Goal: Task Accomplishment & Management: Manage account settings

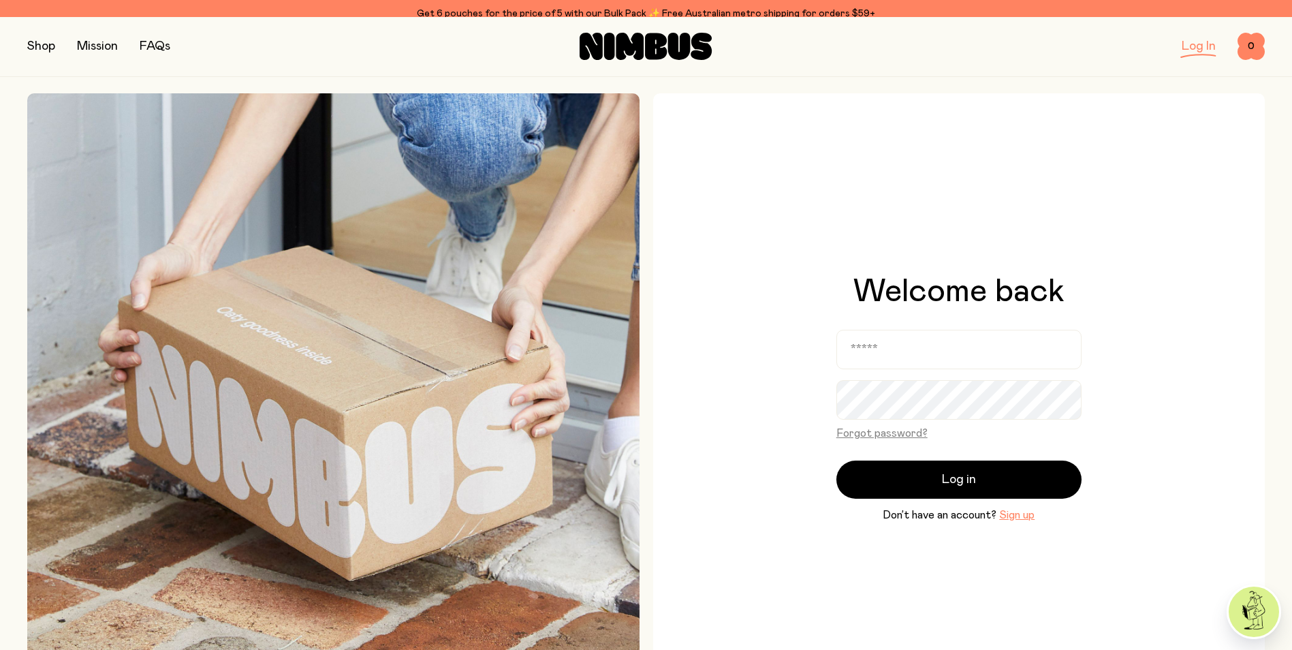
click at [1060, 383] on form "Forgot password? Log in Don’t have an account? Sign up" at bounding box center [958, 426] width 245 height 193
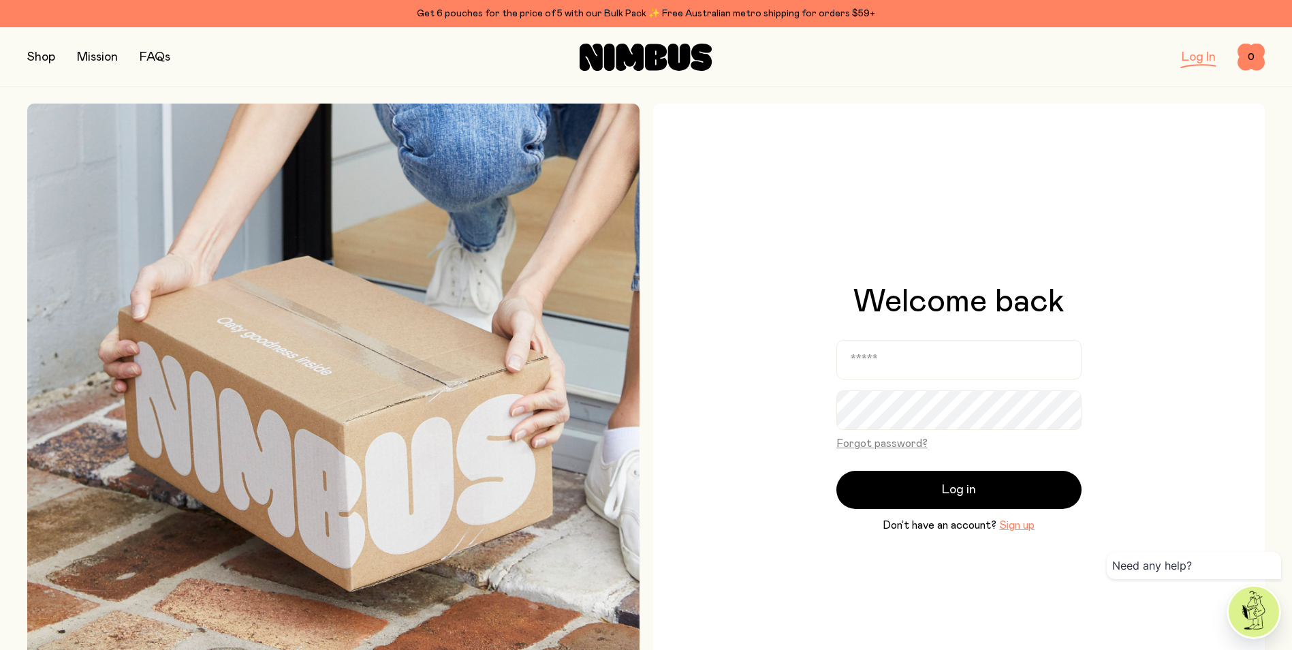
click at [1148, 412] on div "Welcome back Forgot password? Log in Don’t have an account? Sign up" at bounding box center [959, 409] width 612 height 612
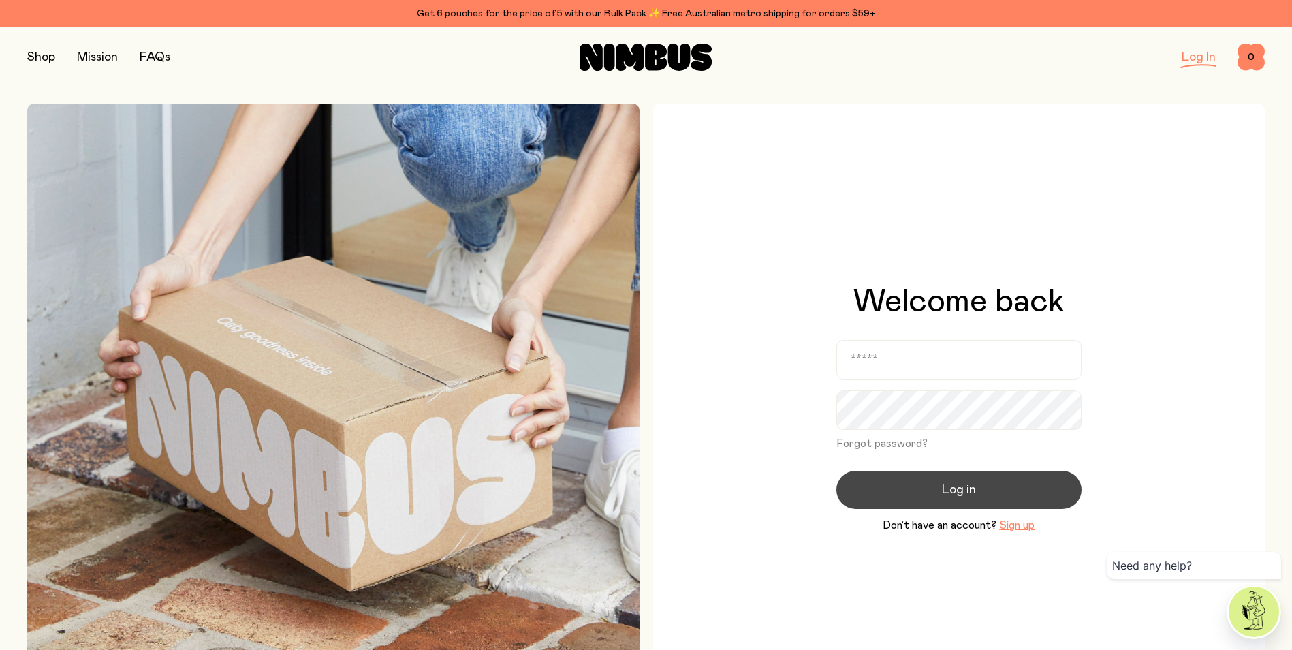
click at [949, 494] on span "Log in" at bounding box center [959, 489] width 34 height 19
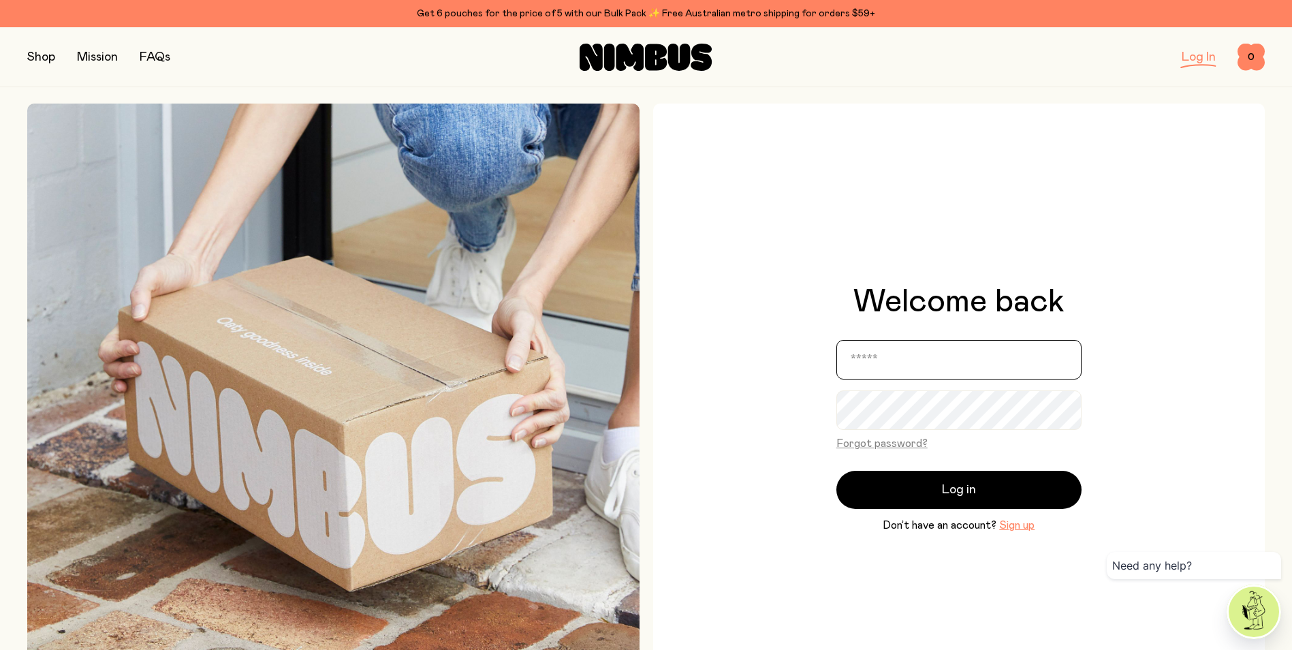
click at [941, 343] on input "email" at bounding box center [958, 359] width 245 height 39
type input "**********"
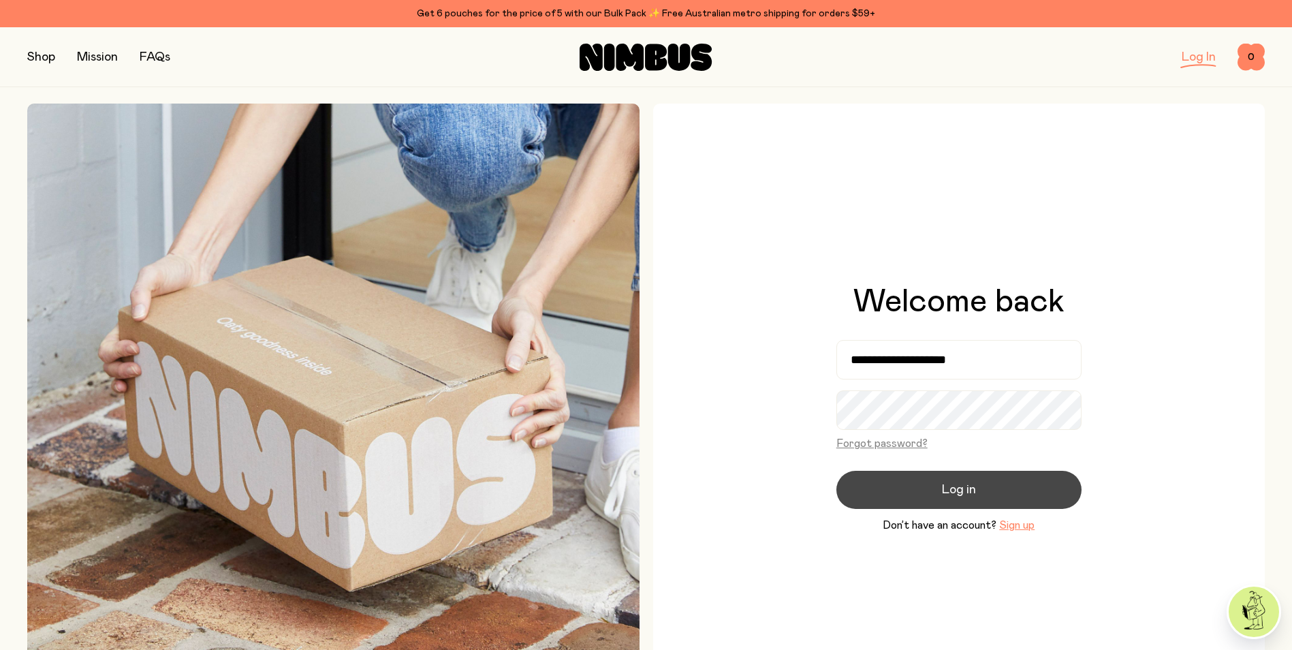
click at [973, 490] on span "Log in" at bounding box center [959, 489] width 34 height 19
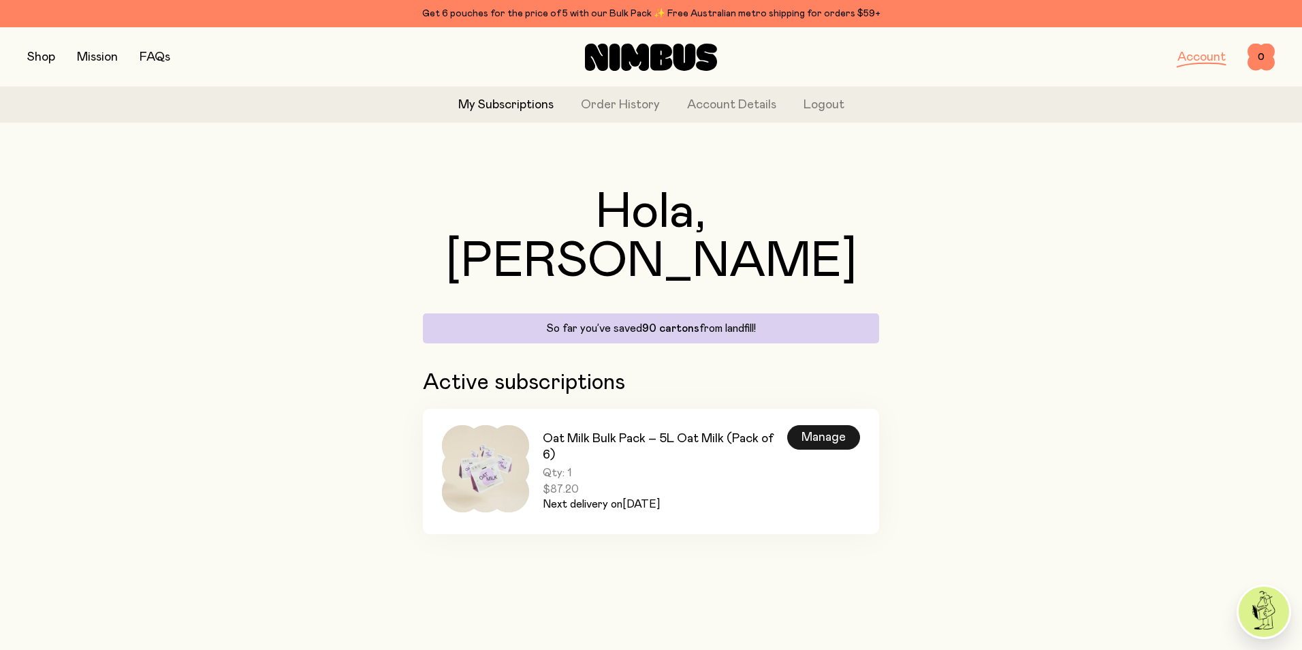
click at [833, 425] on div "Manage" at bounding box center [823, 437] width 73 height 25
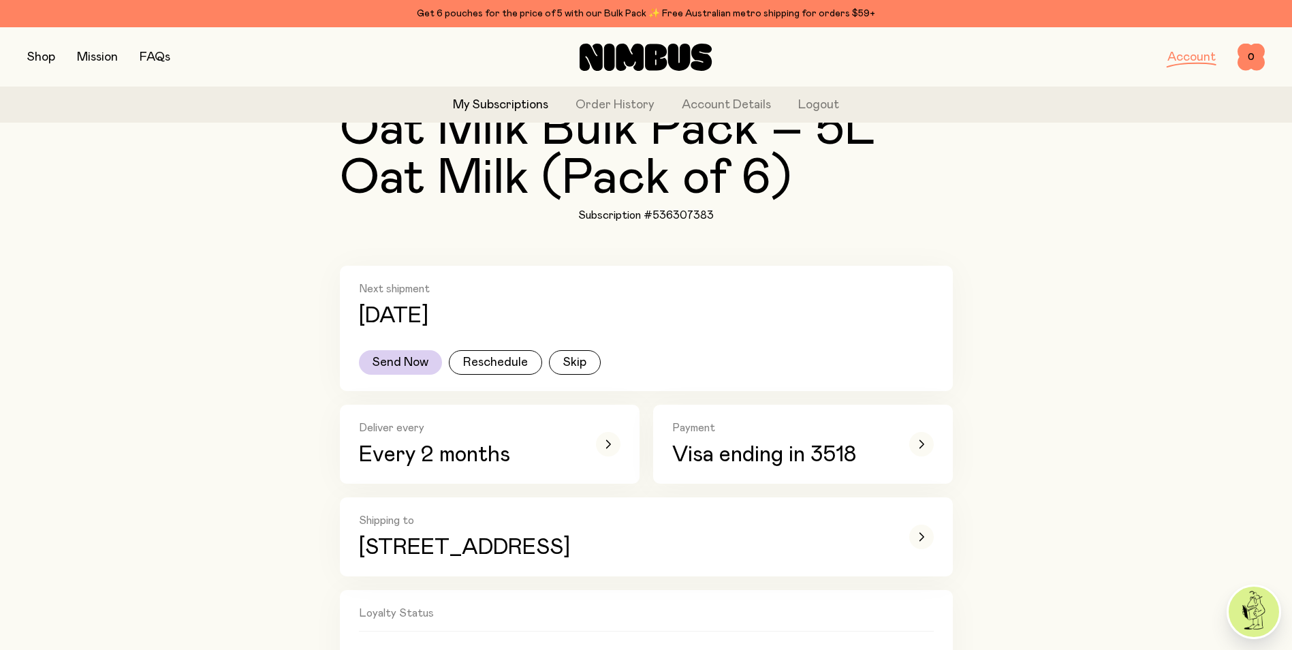
scroll to position [136, 0]
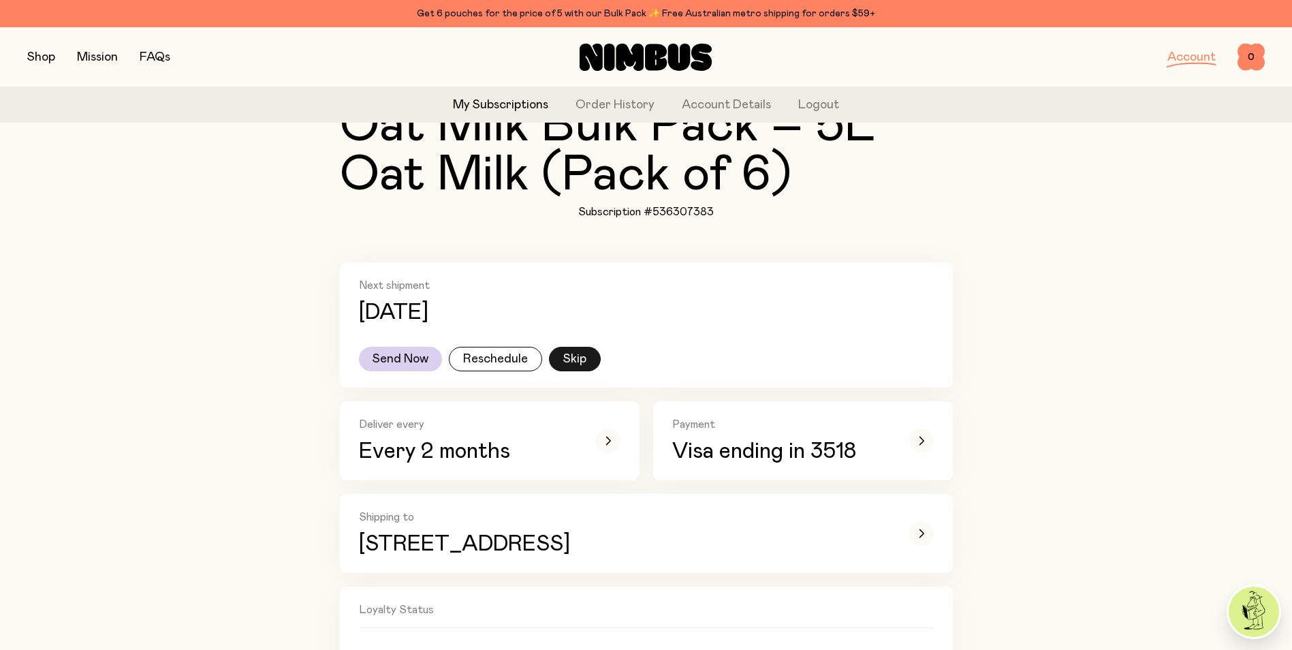
click at [579, 355] on button "Skip" at bounding box center [575, 359] width 52 height 25
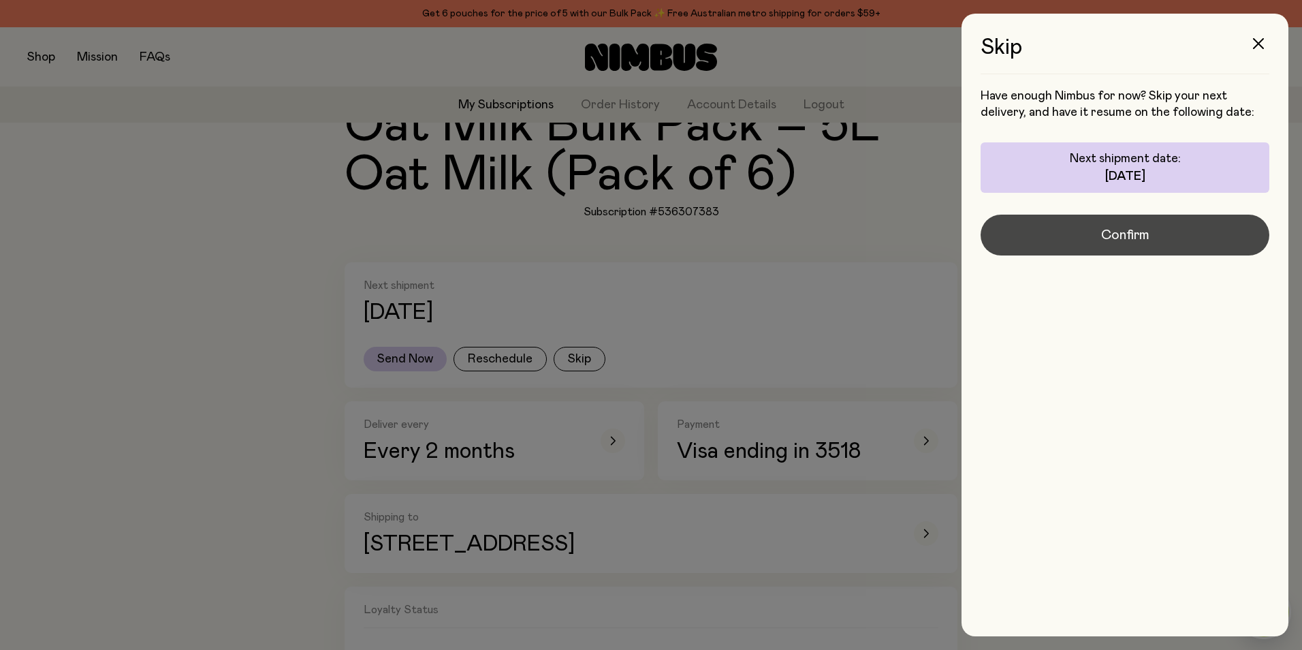
click at [1138, 238] on span "Confirm" at bounding box center [1125, 234] width 48 height 19
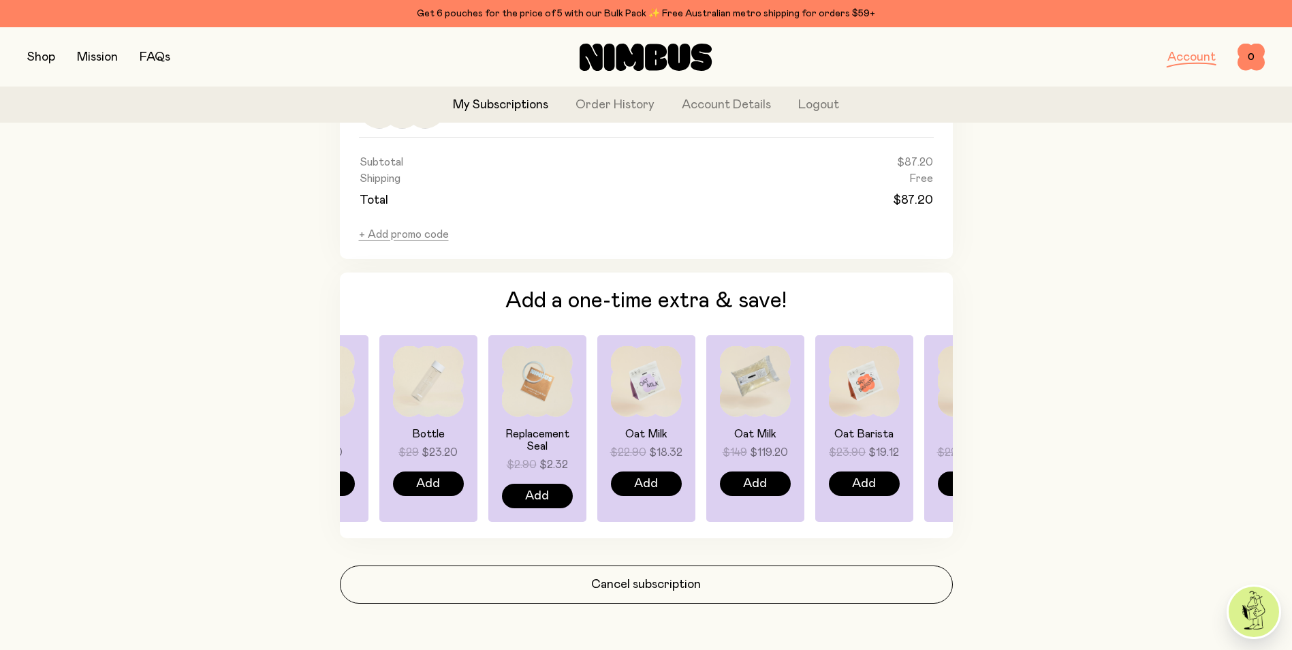
scroll to position [949, 0]
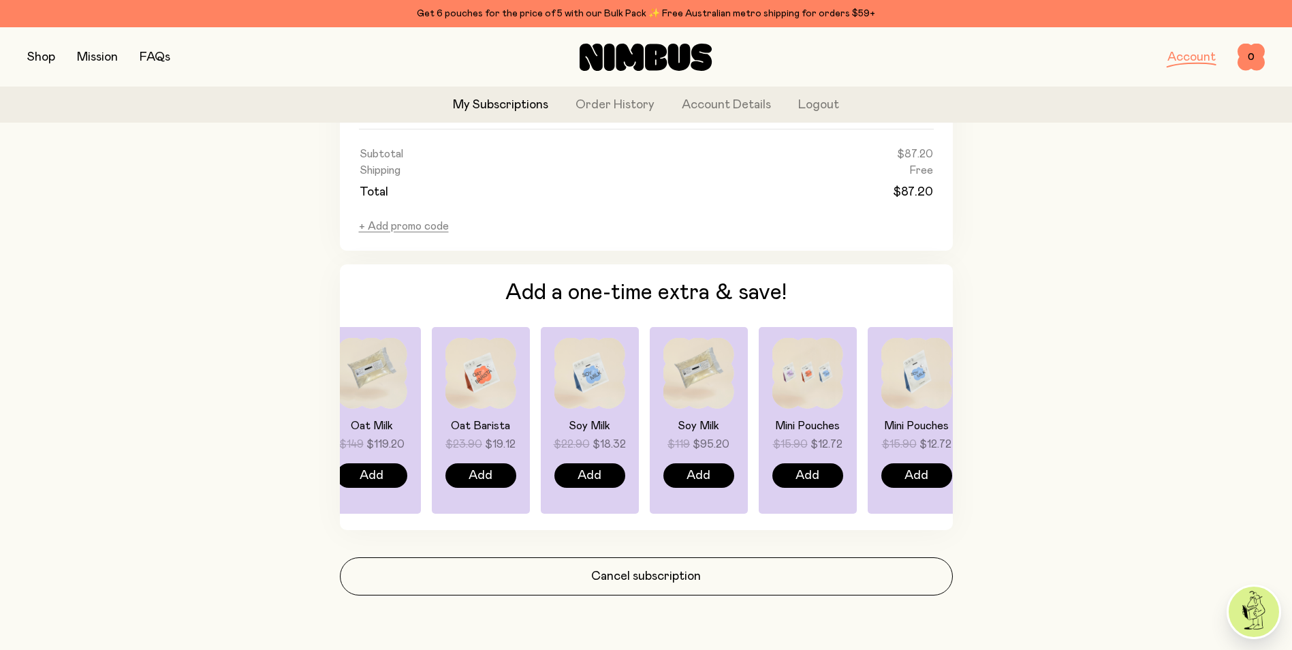
drag, startPoint x: 948, startPoint y: 413, endPoint x: 562, endPoint y: 398, distance: 386.3
click at [562, 398] on div "Soy Milk $22.90 $18.32 Add" at bounding box center [590, 420] width 98 height 187
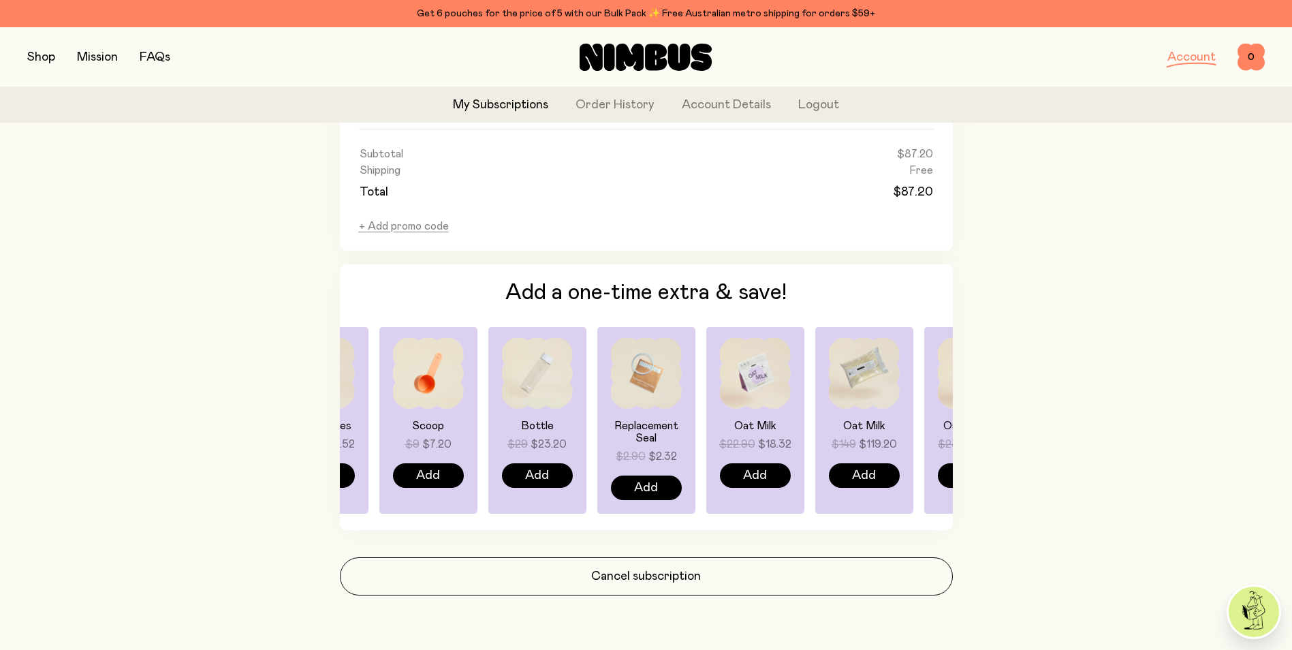
drag, startPoint x: 908, startPoint y: 401, endPoint x: 338, endPoint y: 339, distance: 574.0
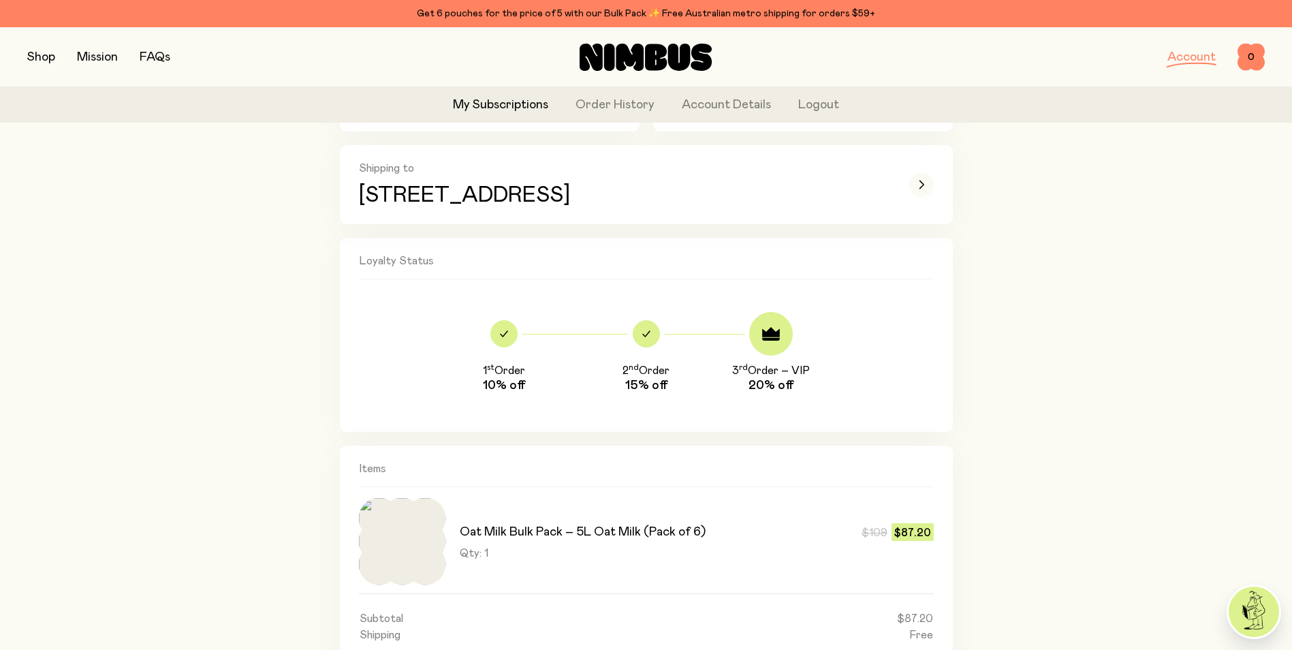
scroll to position [64, 0]
